Goal: Answer question/provide support: Share knowledge or assist other users

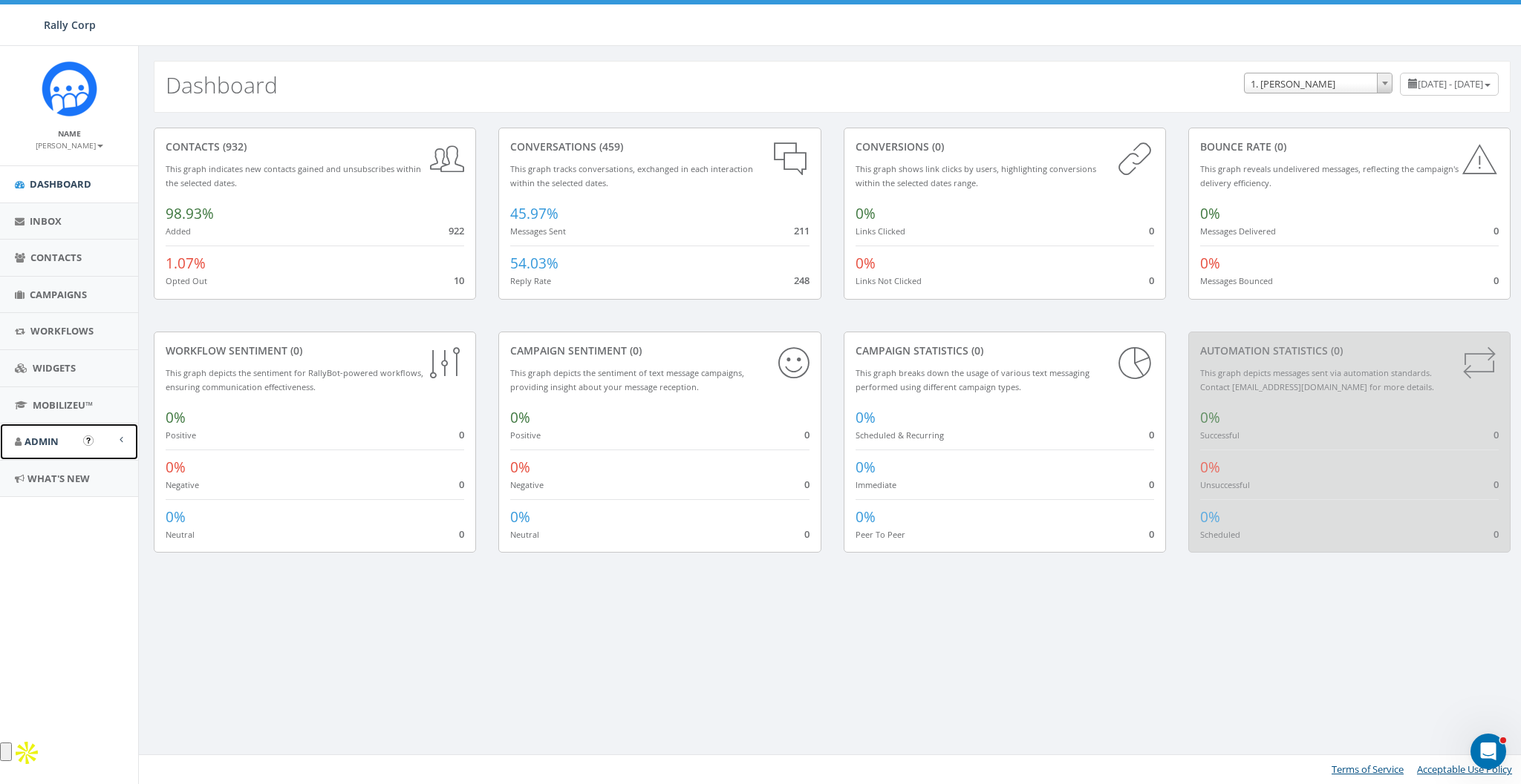
click at [44, 435] on span "Admin" at bounding box center [42, 441] width 34 height 13
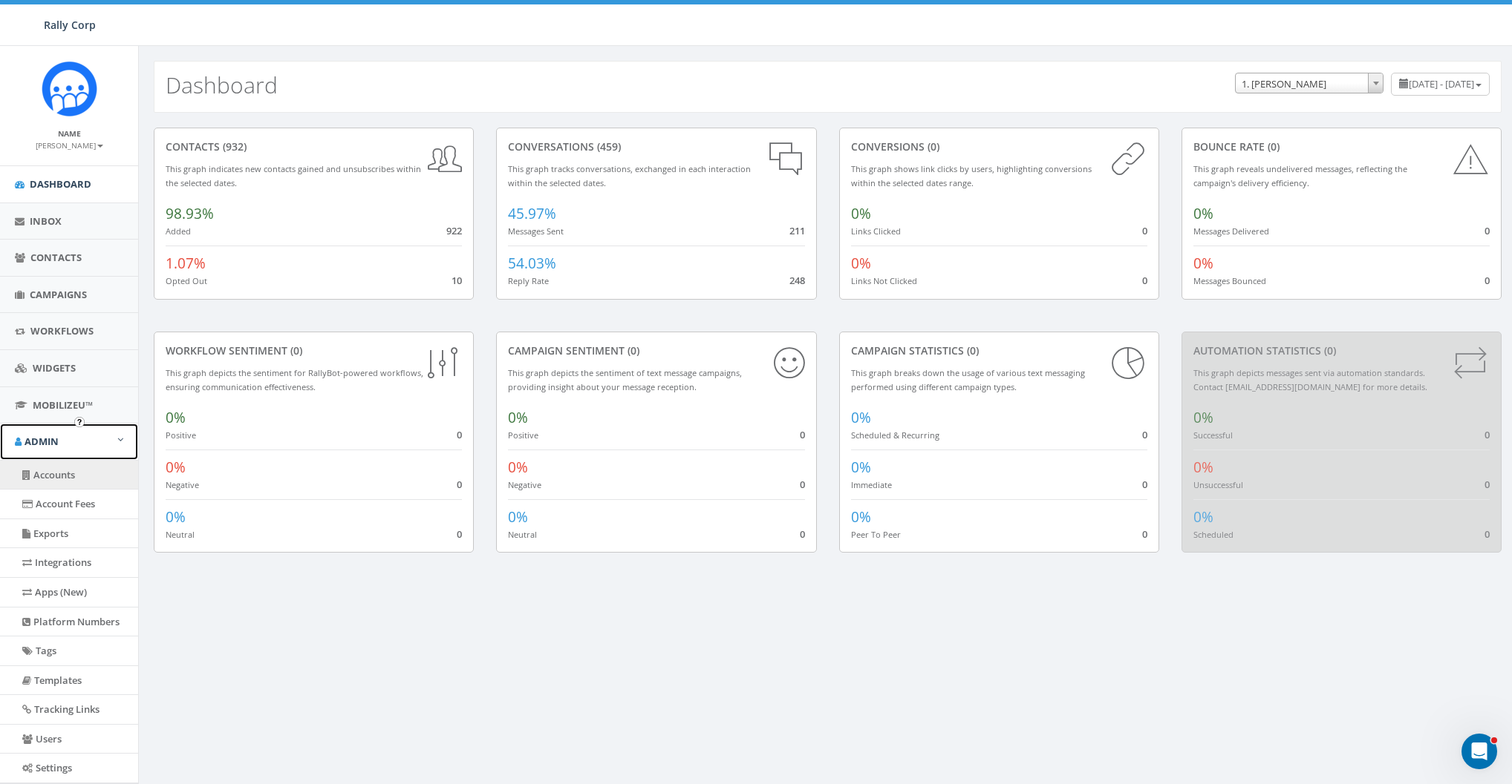
scroll to position [75, 0]
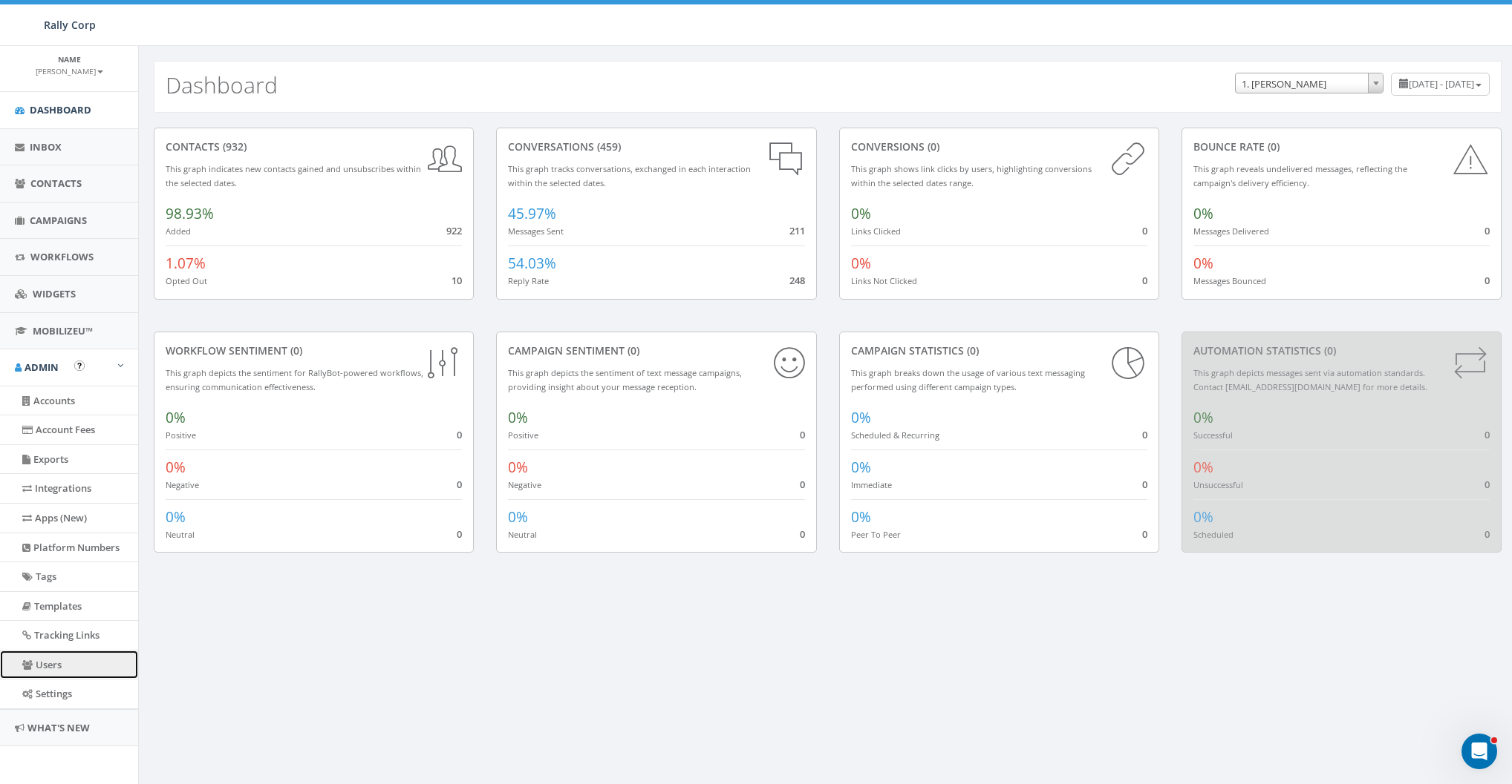
click at [54, 652] on link "Users" at bounding box center [68, 665] width 138 height 29
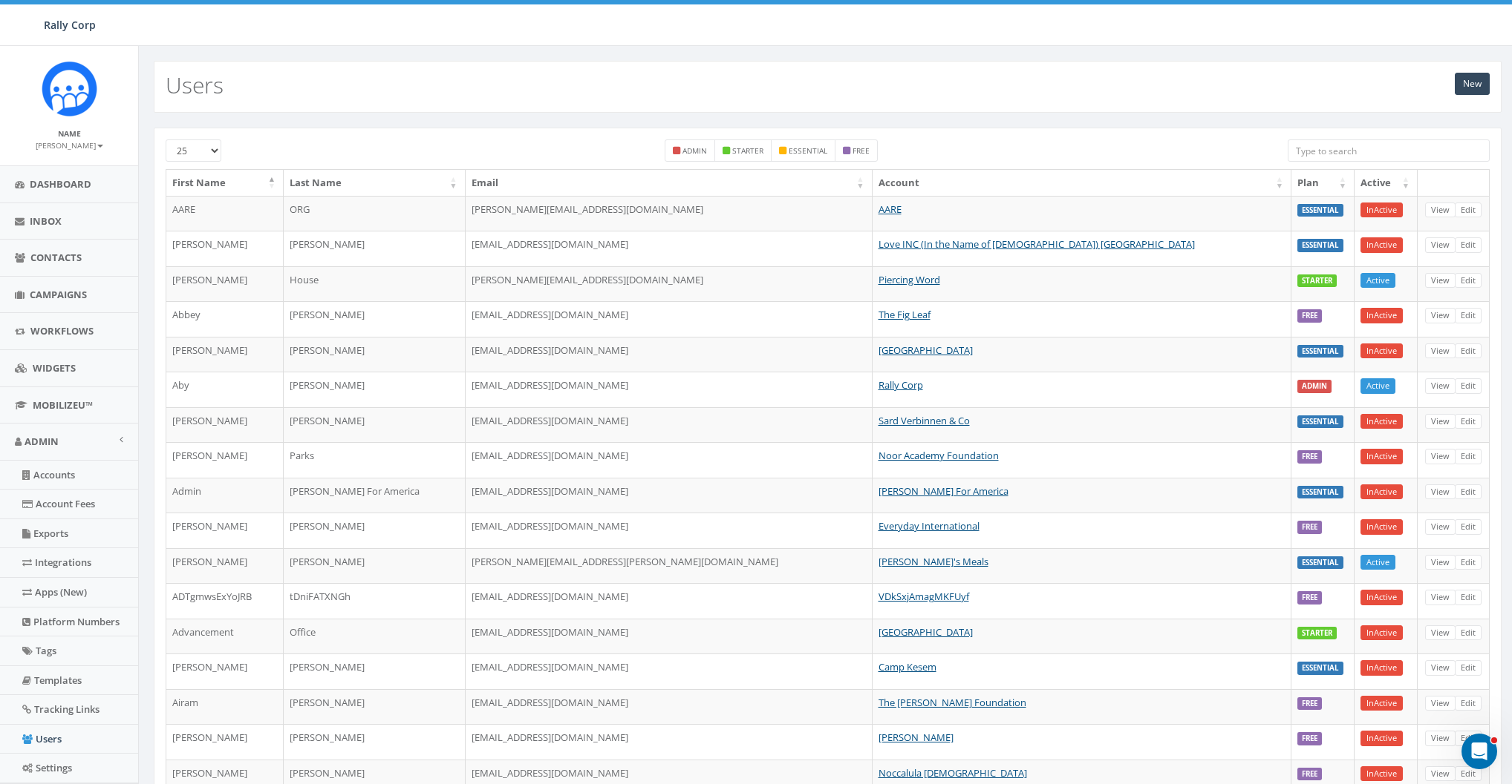
click at [1366, 147] on input "search" at bounding box center [1388, 150] width 202 height 22
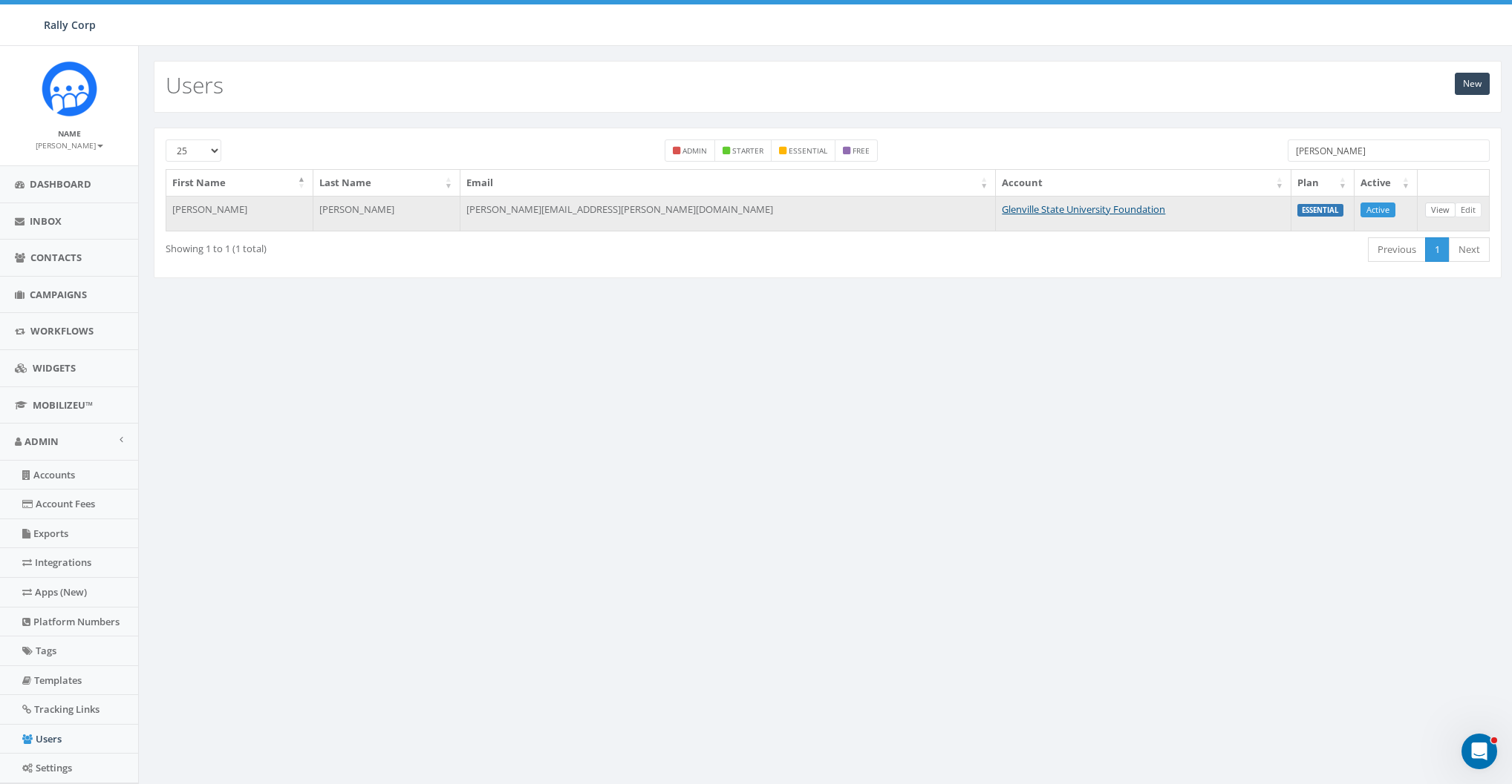
type input "posey"
click at [1447, 208] on link "View" at bounding box center [1440, 210] width 30 height 16
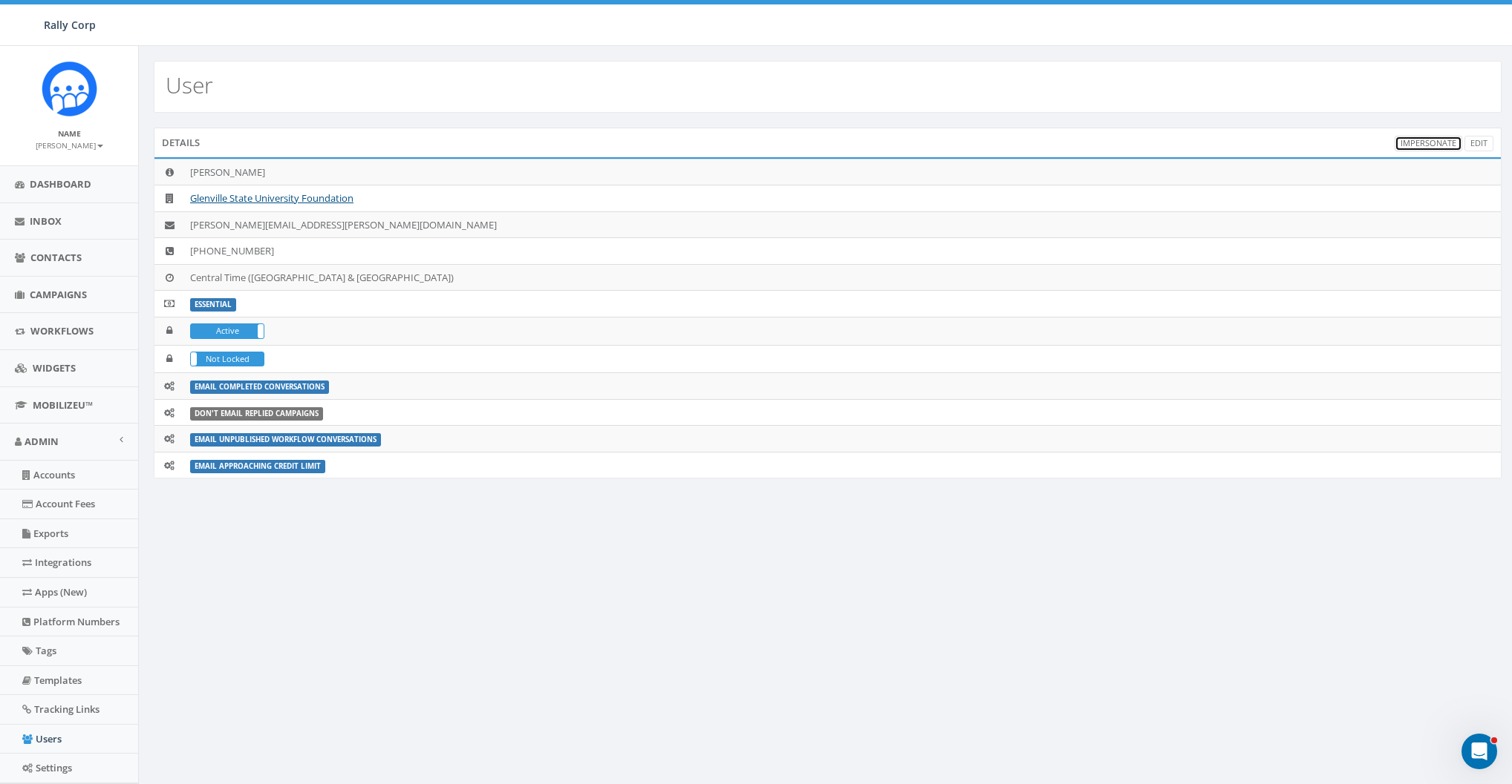
click at [1426, 143] on link "Impersonate" at bounding box center [1428, 144] width 68 height 16
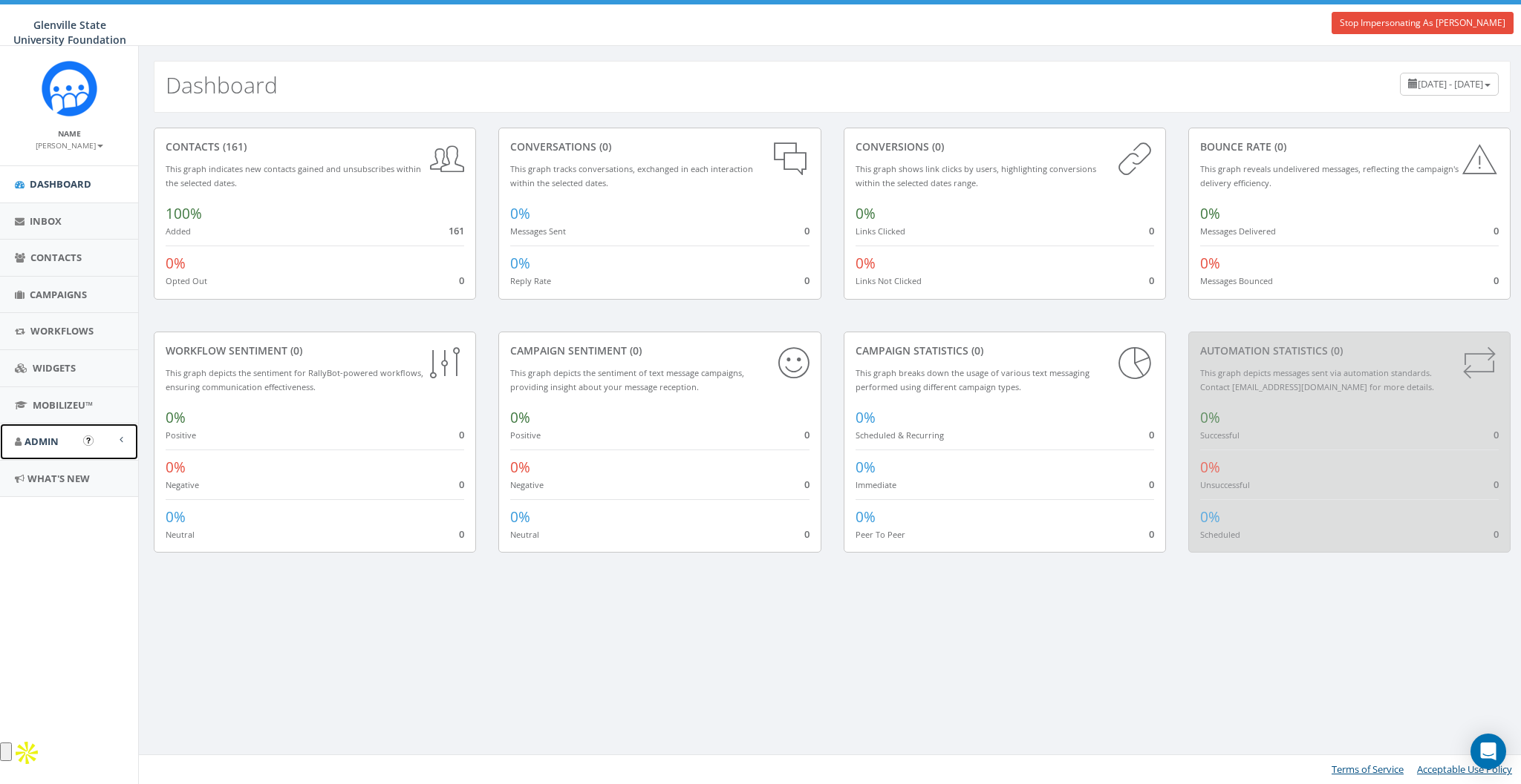
click at [52, 436] on span "Admin" at bounding box center [42, 441] width 34 height 13
